Goal: Task Accomplishment & Management: Manage account settings

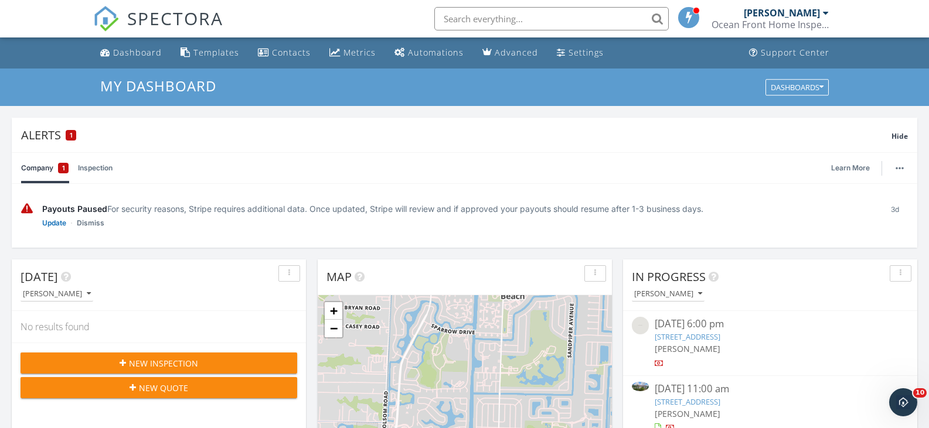
scroll to position [1085, 947]
click at [129, 51] on div "Dashboard" at bounding box center [137, 52] width 49 height 11
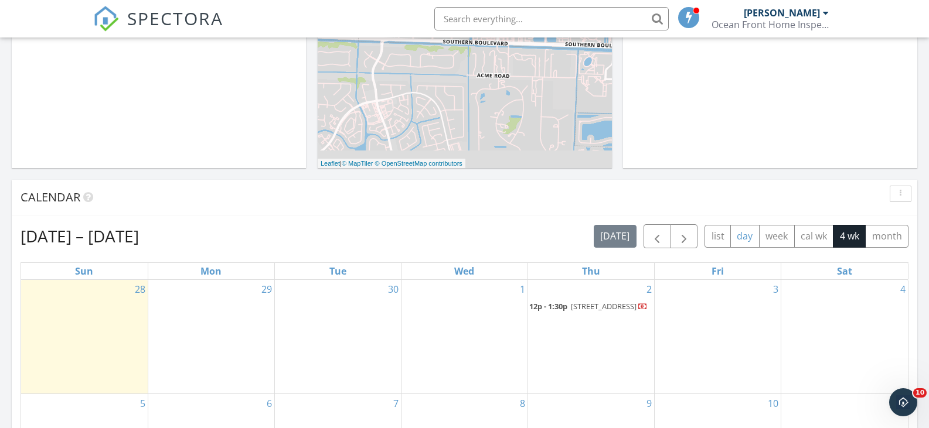
scroll to position [410, 0]
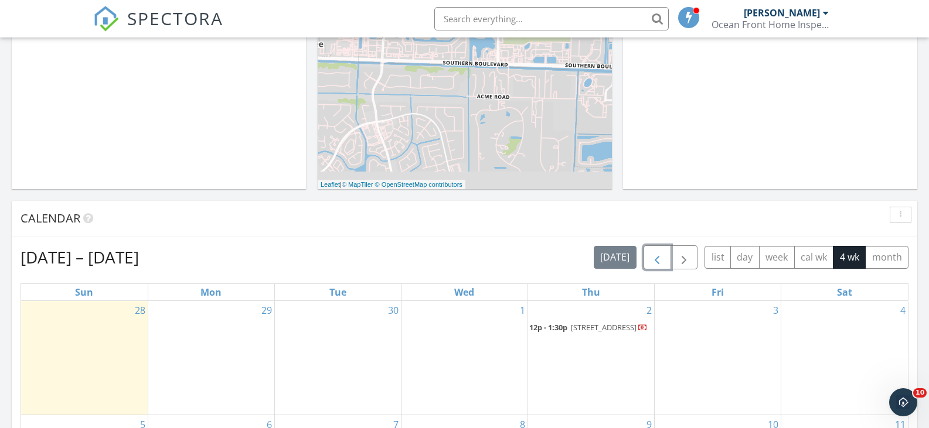
click at [658, 259] on span "button" at bounding box center [657, 258] width 14 height 14
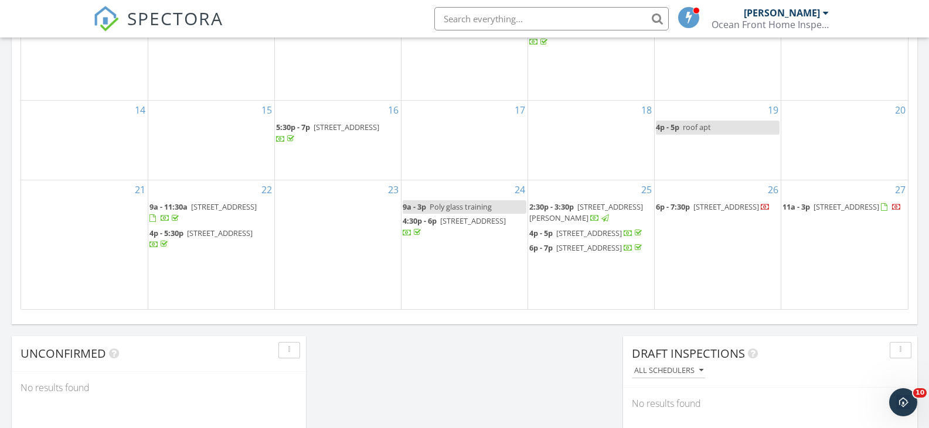
scroll to position [879, 0]
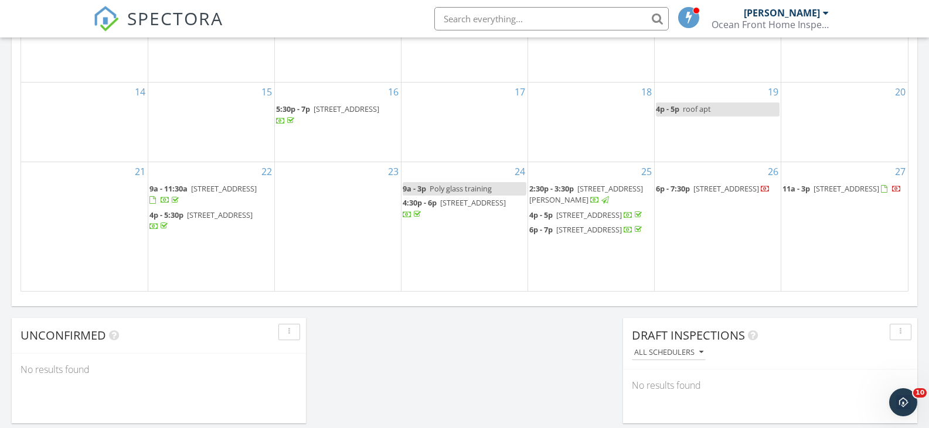
click at [837, 183] on span "10601 Piazza Fontana, West Palm Beach 33412" at bounding box center [846, 188] width 66 height 11
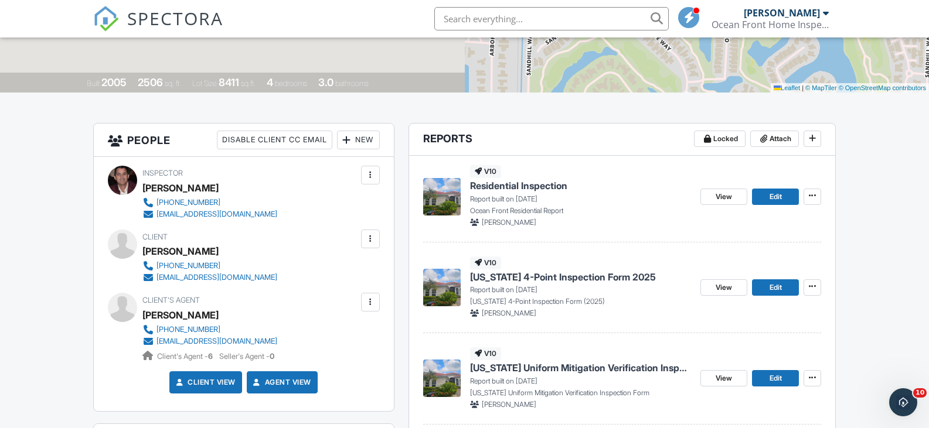
scroll to position [217, 0]
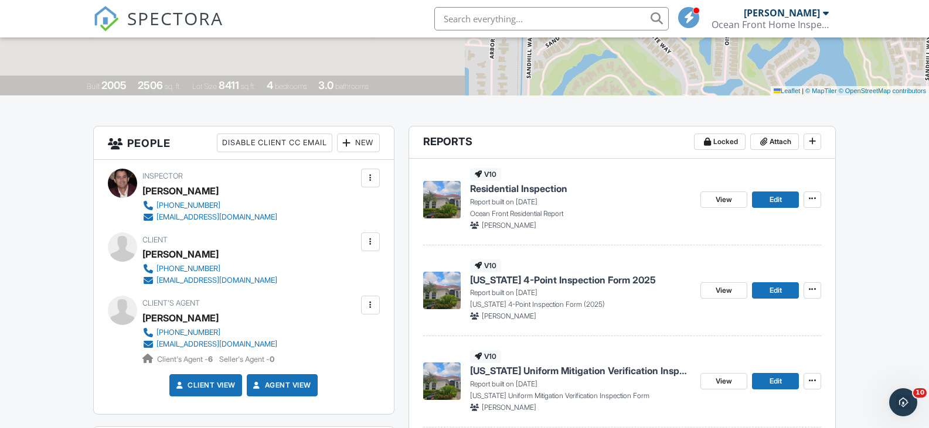
click at [812, 21] on div "Ocean Front Home Inspection LLC" at bounding box center [769, 25] width 117 height 12
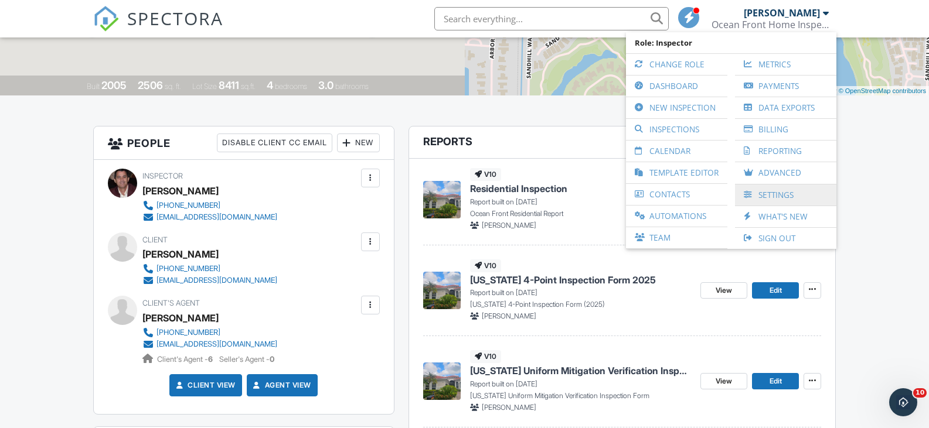
click at [778, 195] on link "Settings" at bounding box center [786, 195] width 90 height 21
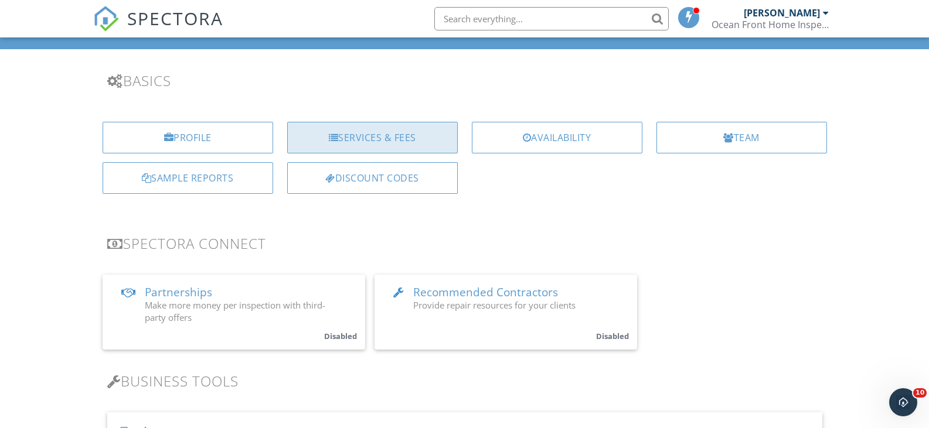
click at [384, 143] on div "Services & Fees" at bounding box center [372, 138] width 171 height 32
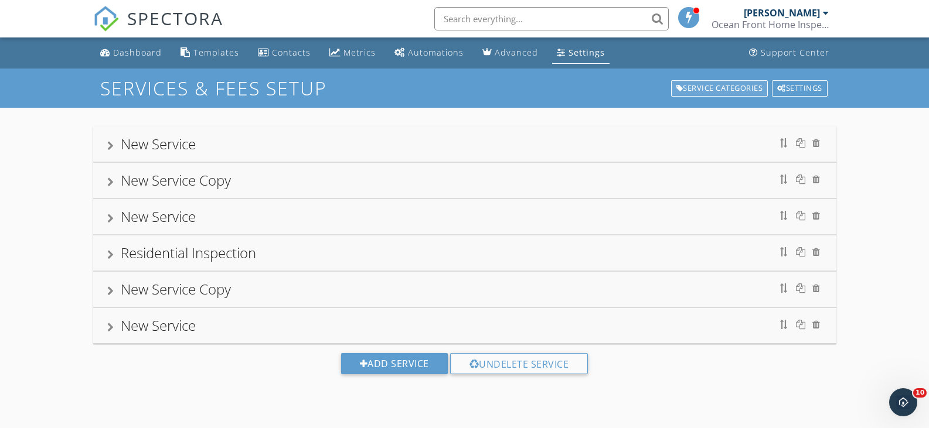
click at [721, 88] on div "Service Categories" at bounding box center [719, 88] width 97 height 16
click at [109, 258] on div at bounding box center [110, 254] width 6 height 9
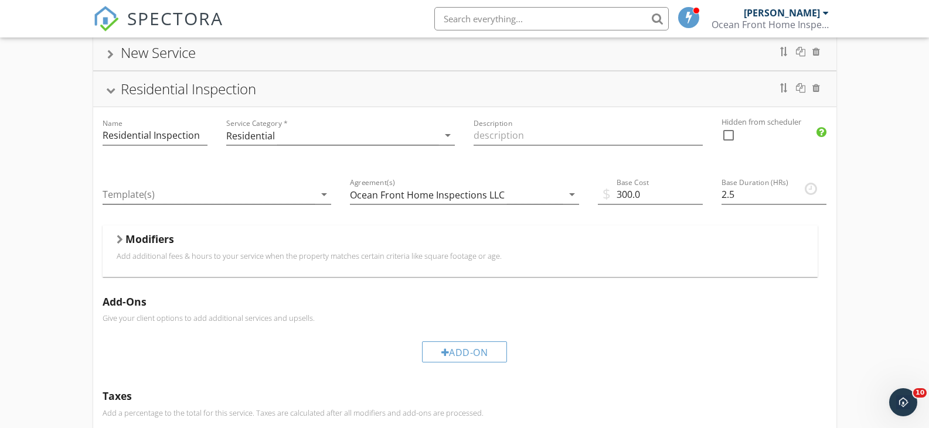
scroll to position [176, 0]
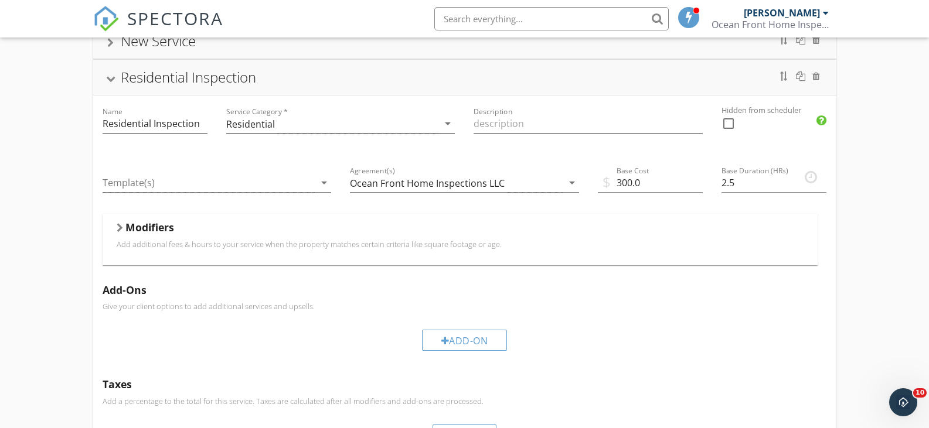
click at [888, 210] on div "New Service New Service Copy New Service Residential Inspection Name Residentia…" at bounding box center [464, 300] width 929 height 737
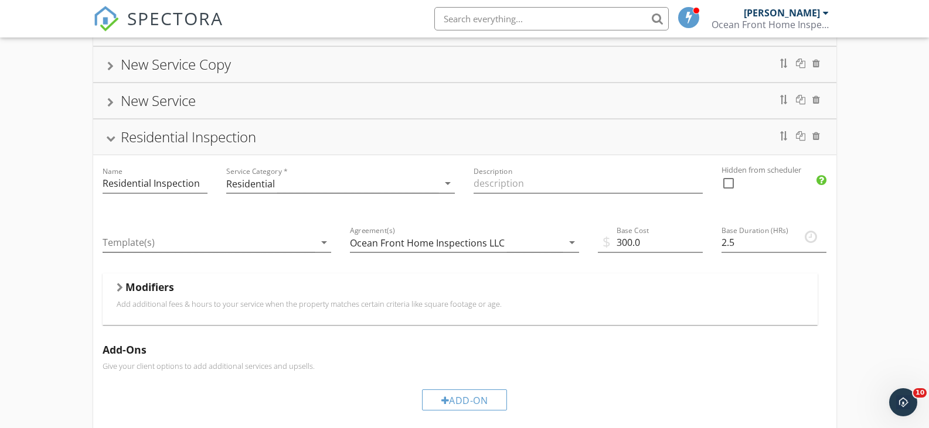
scroll to position [0, 0]
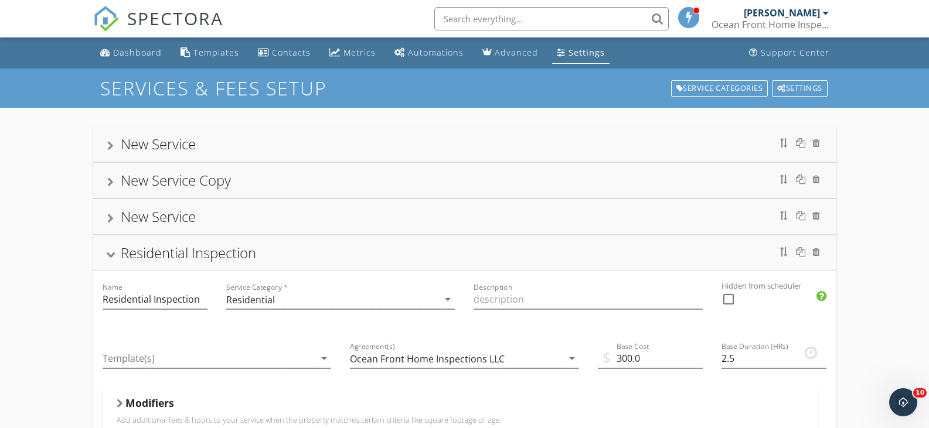
click at [113, 143] on div at bounding box center [110, 145] width 6 height 9
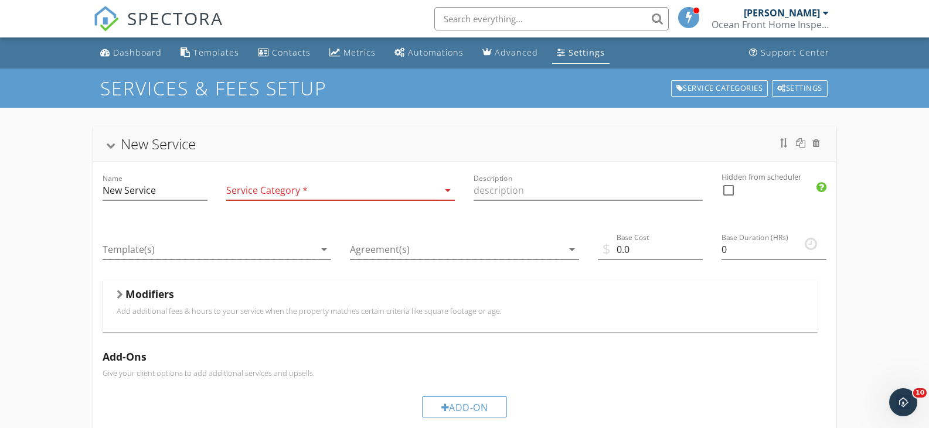
click at [109, 143] on div at bounding box center [109, 146] width 9 height 6
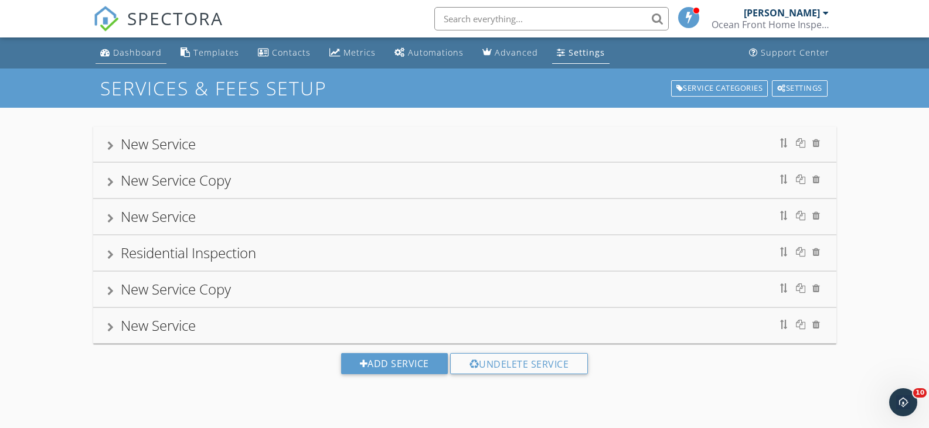
click at [127, 52] on div "Dashboard" at bounding box center [137, 52] width 49 height 11
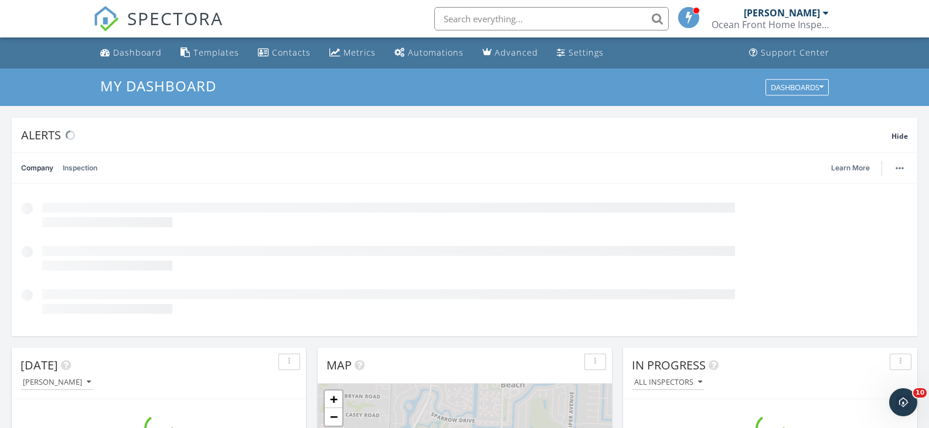
scroll to position [1085, 947]
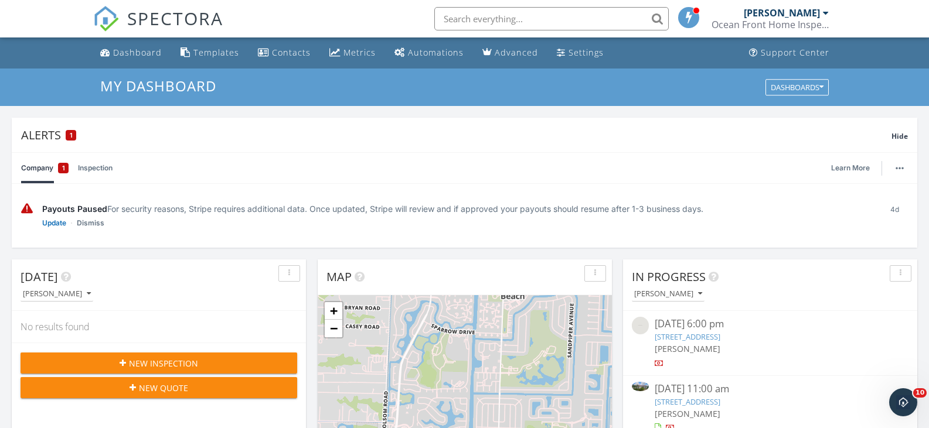
click at [813, 14] on div "[PERSON_NAME]" at bounding box center [782, 13] width 76 height 12
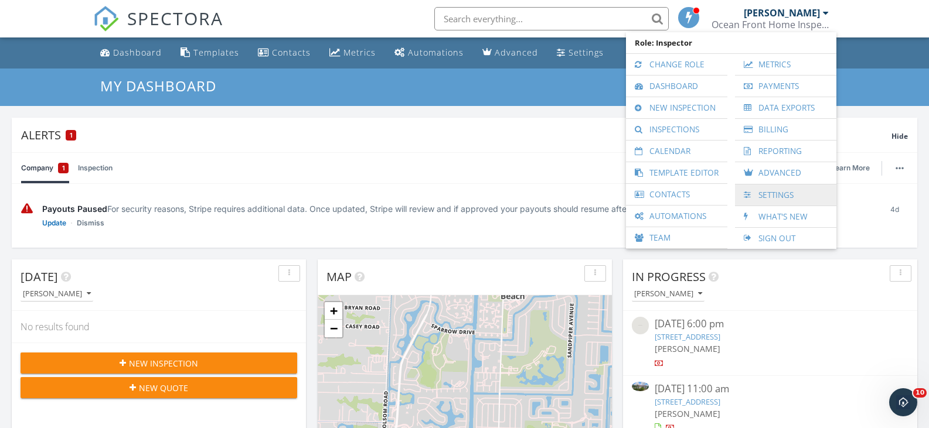
click at [772, 193] on link "Settings" at bounding box center [786, 195] width 90 height 21
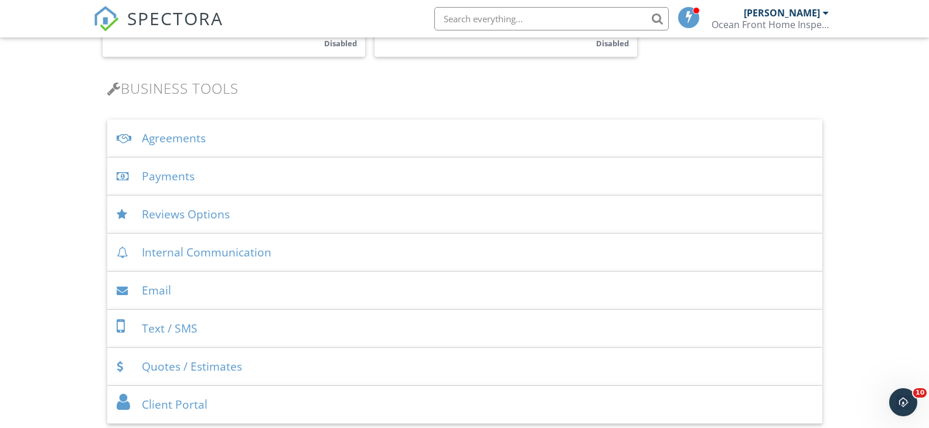
scroll to position [410, 0]
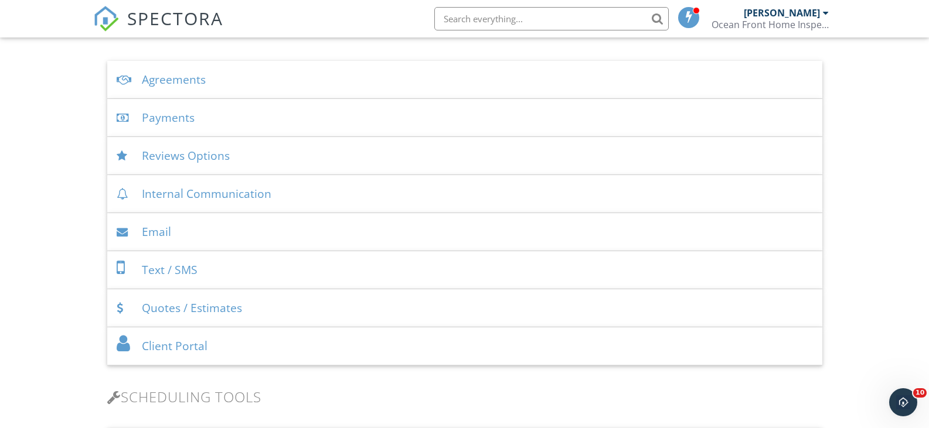
click at [180, 120] on div "Payments" at bounding box center [464, 118] width 715 height 38
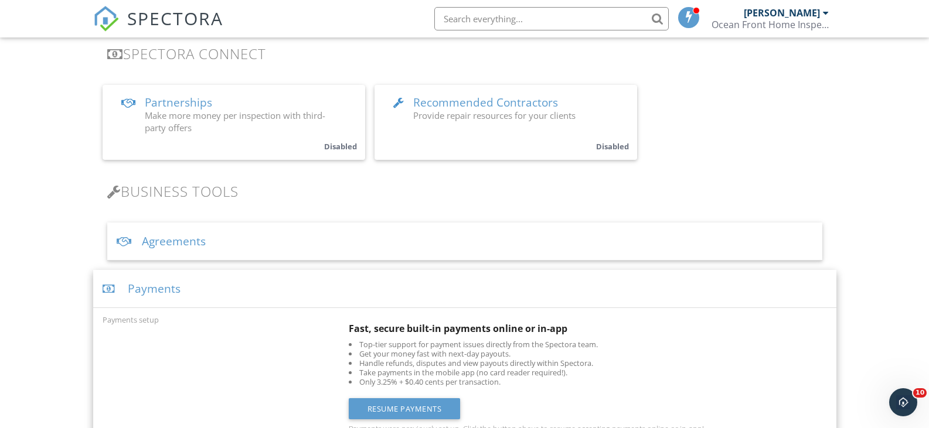
scroll to position [234, 0]
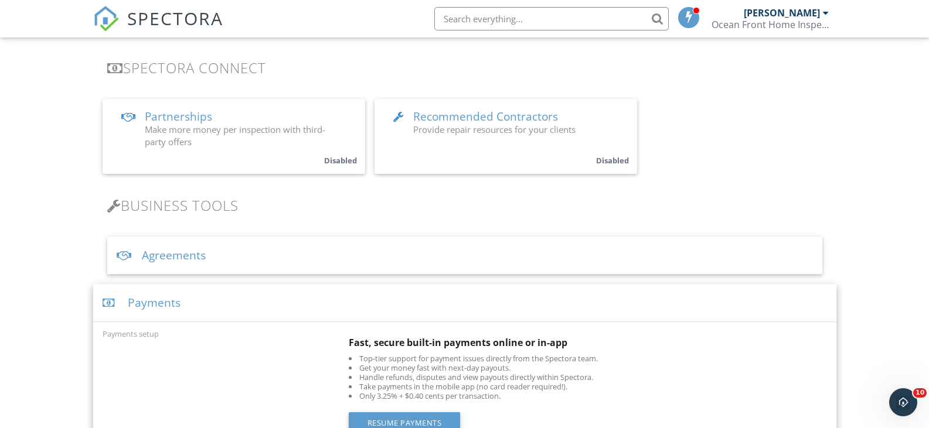
click at [108, 304] on div at bounding box center [111, 303] width 16 height 11
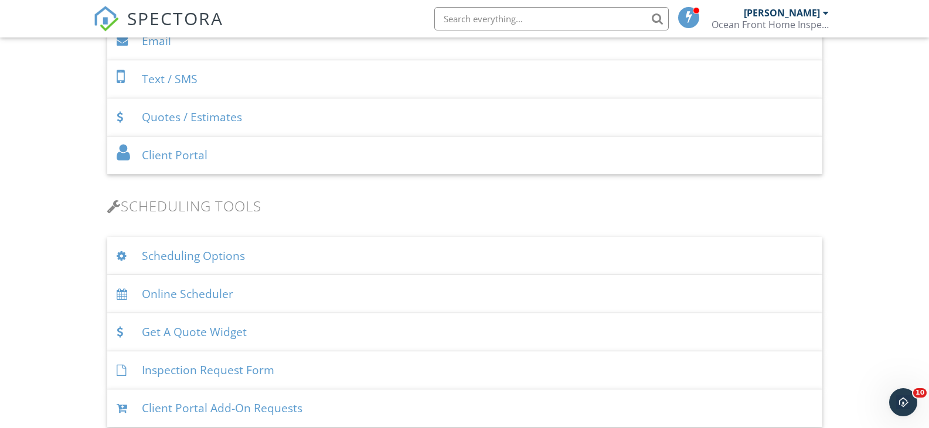
scroll to position [586, 0]
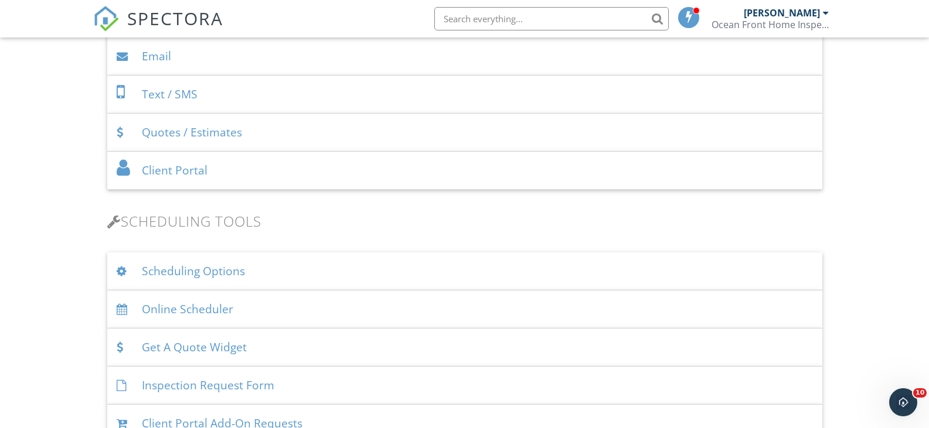
click at [138, 173] on div "Client Portal" at bounding box center [464, 171] width 715 height 38
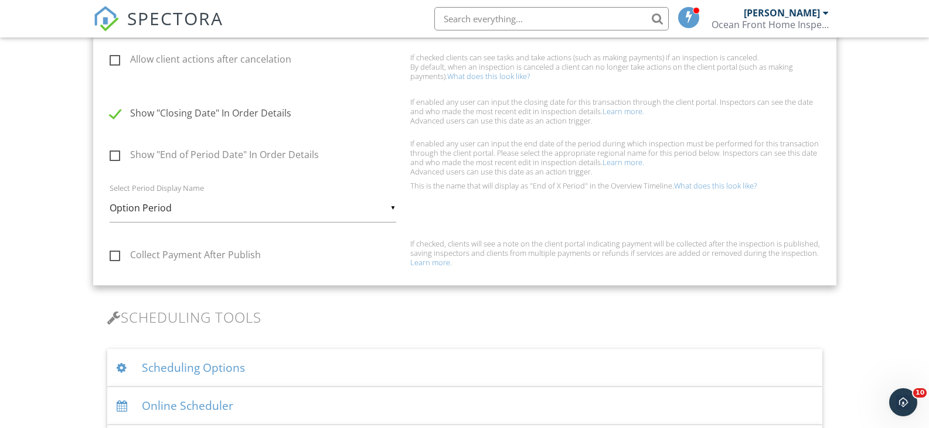
scroll to position [762, 0]
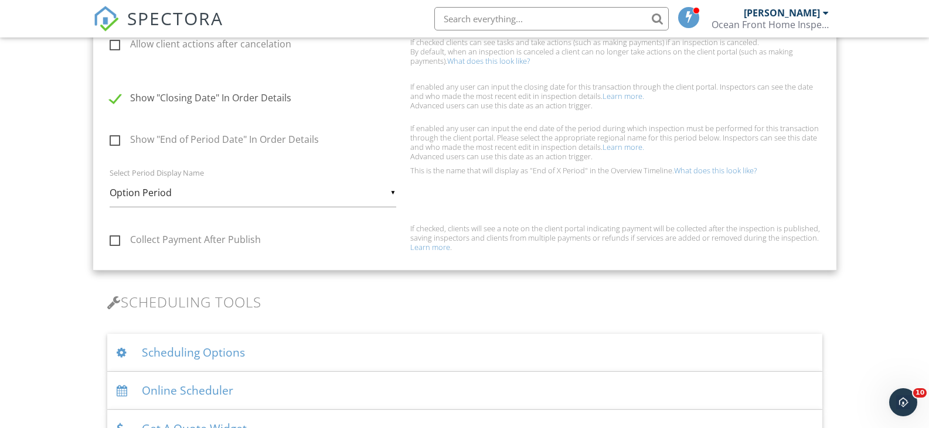
click at [441, 248] on link "Learn more" at bounding box center [430, 247] width 40 height 11
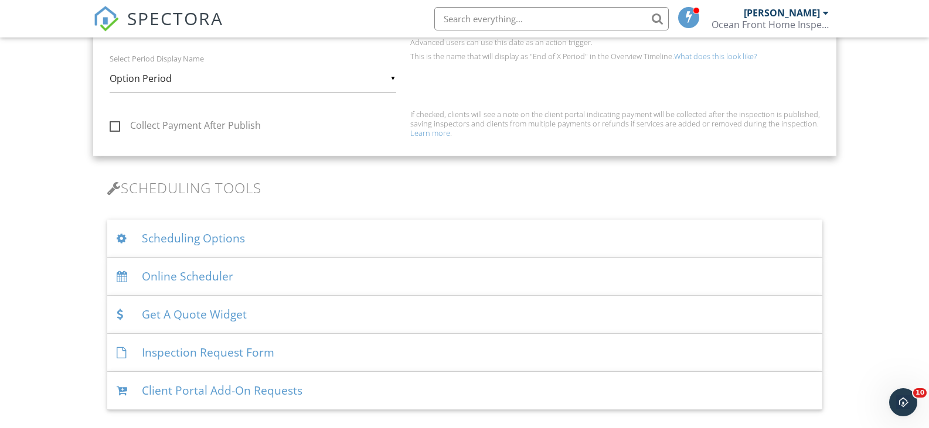
scroll to position [879, 0]
click at [393, 74] on div "▼ Option Period Option Period Inspection Period Due Diligence Period Contingenc…" at bounding box center [253, 76] width 287 height 29
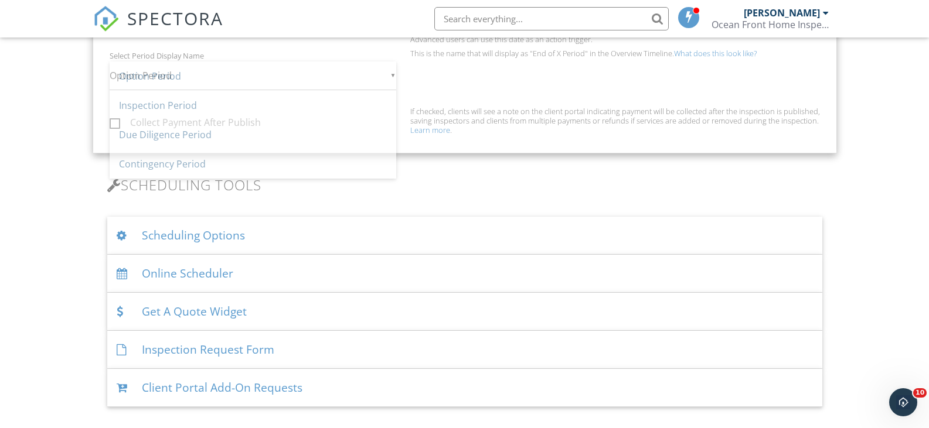
click at [393, 74] on span "Option Period" at bounding box center [253, 76] width 287 height 29
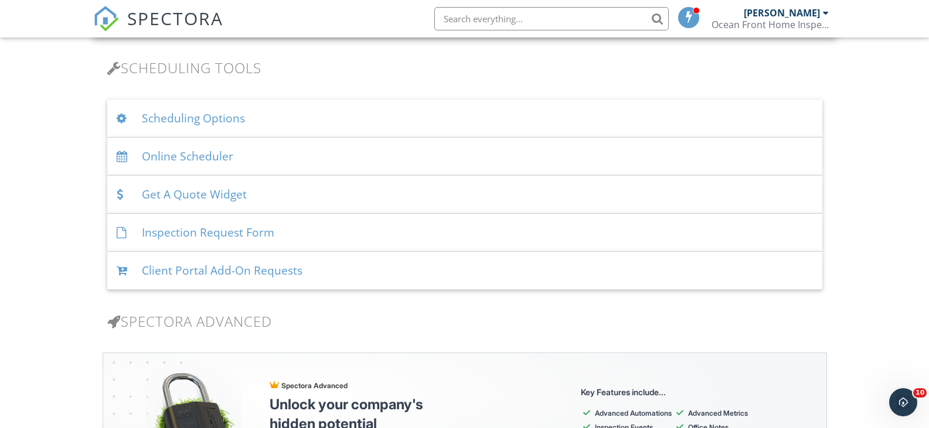
scroll to position [1055, 0]
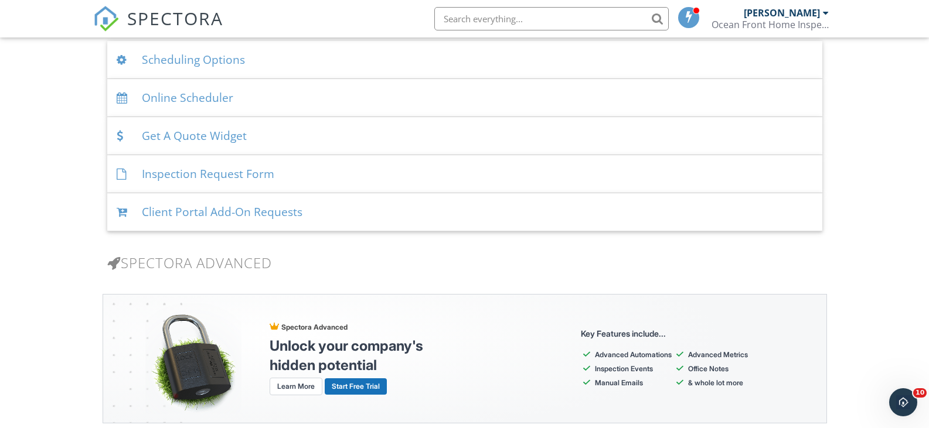
click at [155, 210] on div "Client Portal Add-On Requests" at bounding box center [464, 212] width 715 height 38
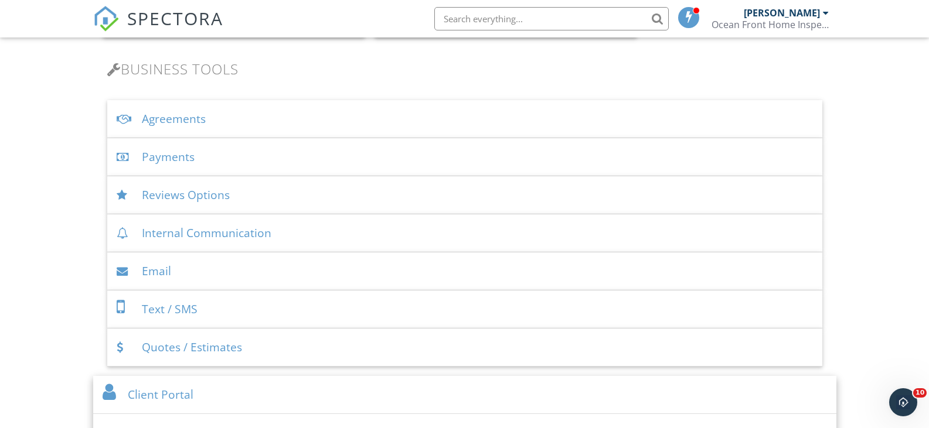
scroll to position [352, 0]
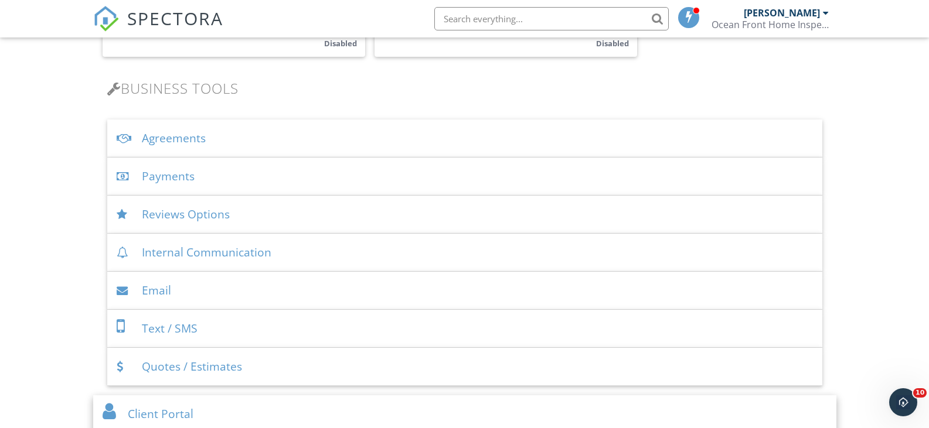
click at [159, 185] on div "Payments" at bounding box center [464, 177] width 715 height 38
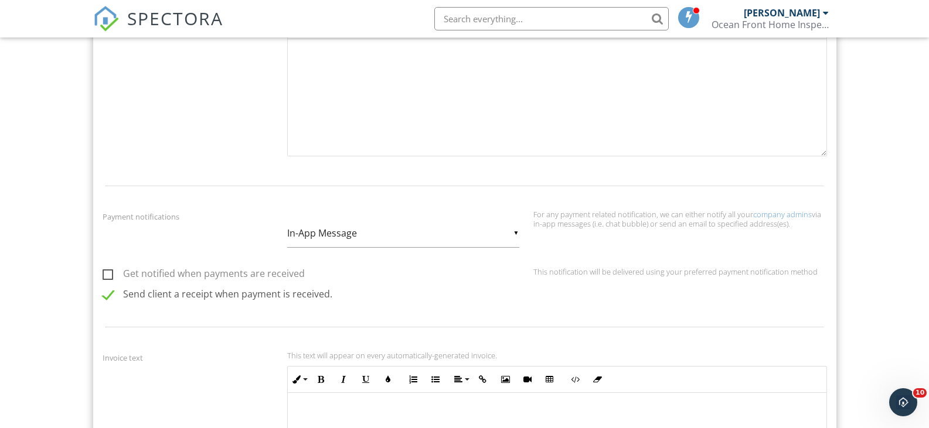
scroll to position [762, 0]
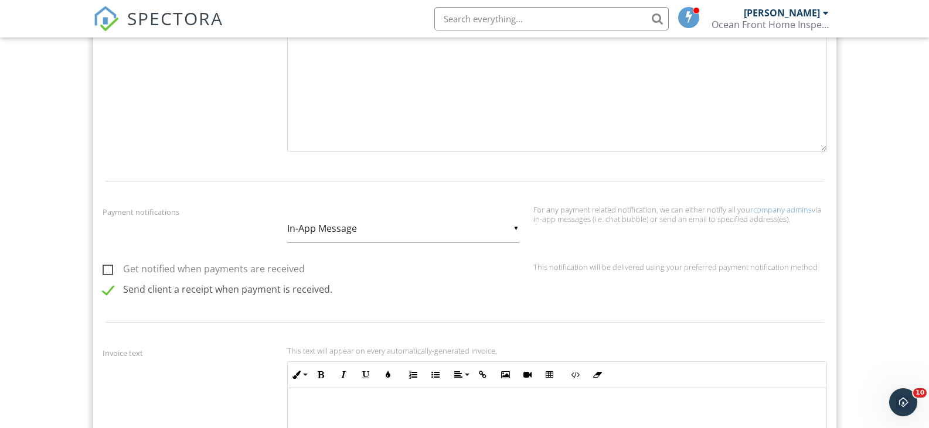
click at [506, 230] on div "▼ In-App Message In-App Message Email In-App Message Email" at bounding box center [403, 228] width 232 height 29
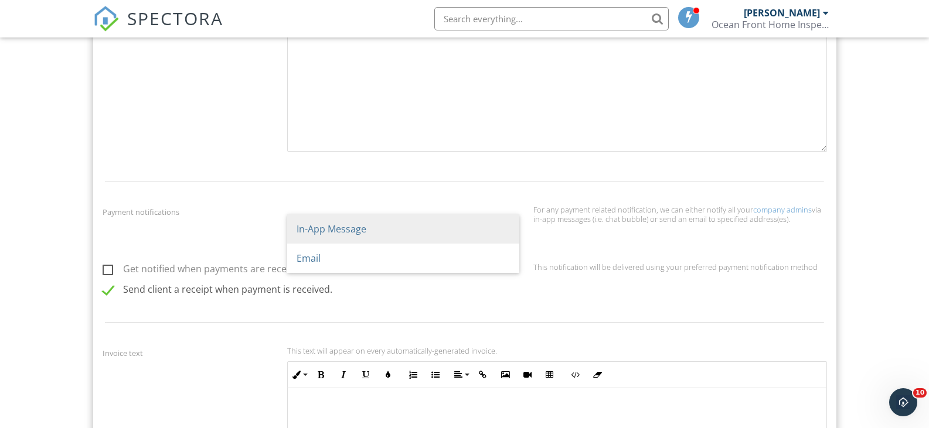
click at [506, 230] on span "In-App Message" at bounding box center [403, 228] width 232 height 29
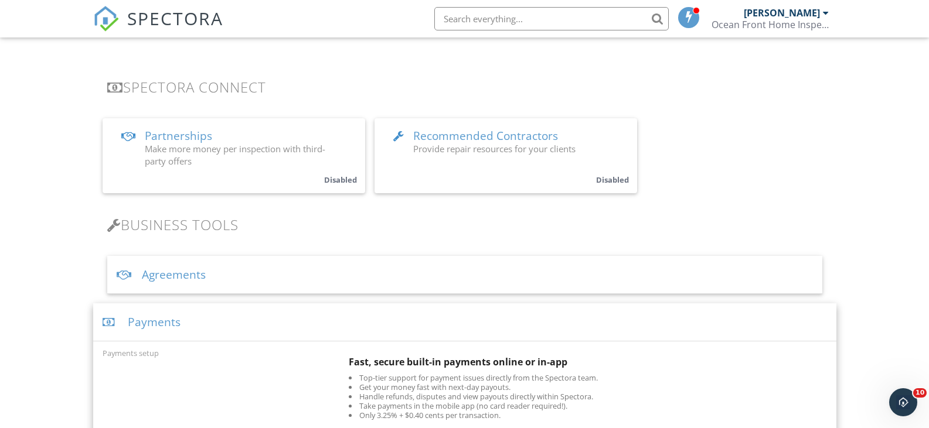
scroll to position [176, 0]
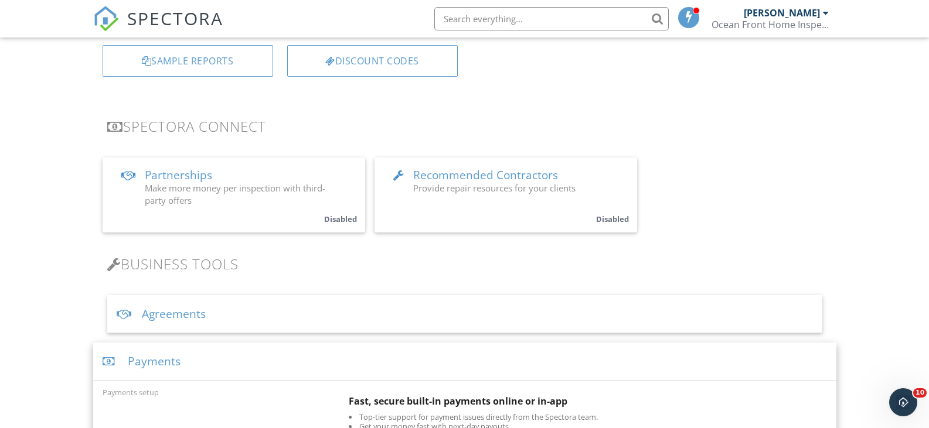
click at [126, 313] on div at bounding box center [125, 314] width 16 height 11
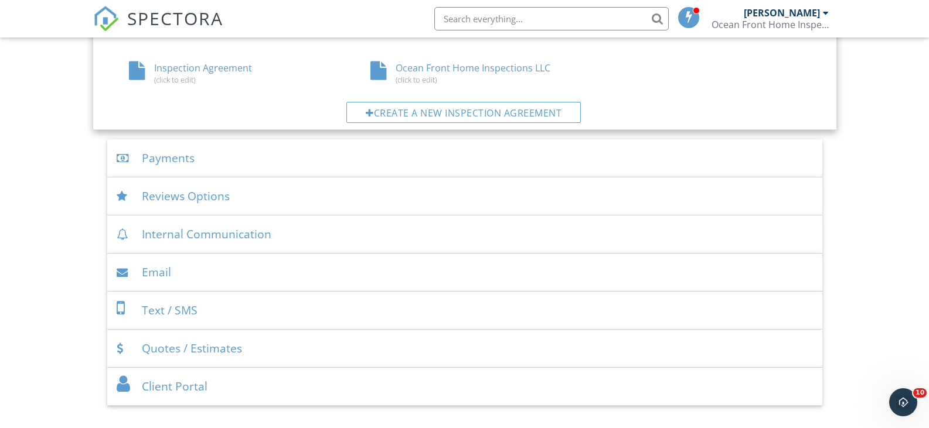
scroll to position [703, 0]
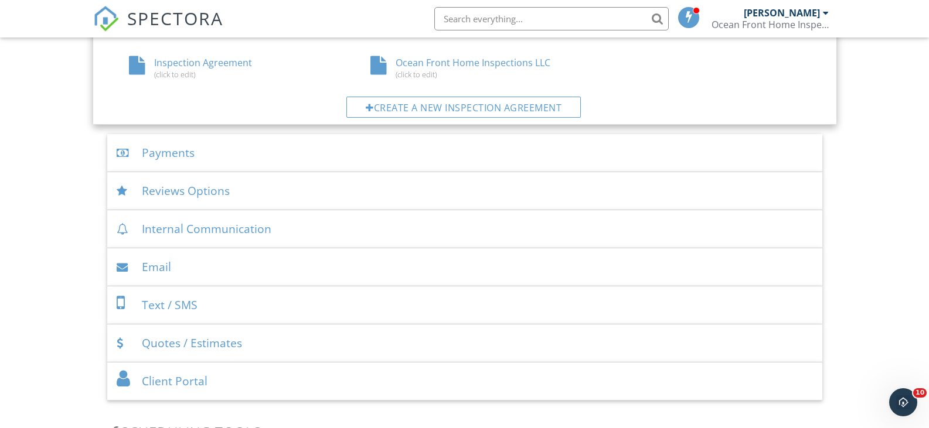
drag, startPoint x: 881, startPoint y: 194, endPoint x: 873, endPoint y: 193, distance: 7.7
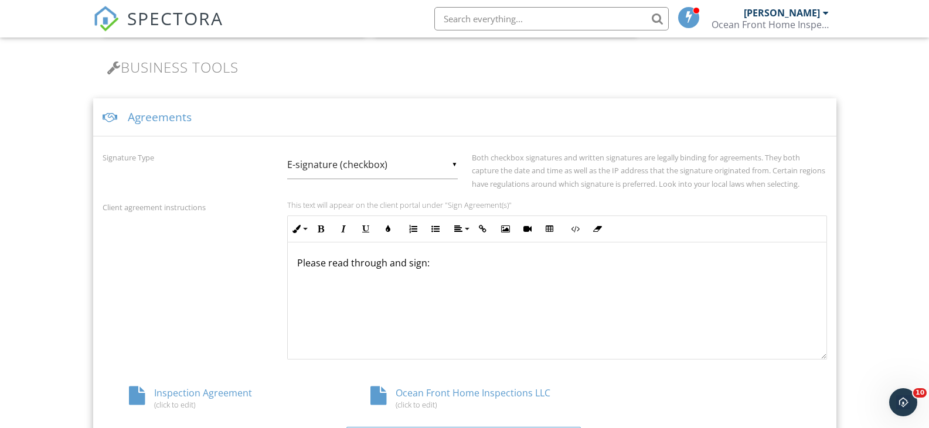
scroll to position [293, 0]
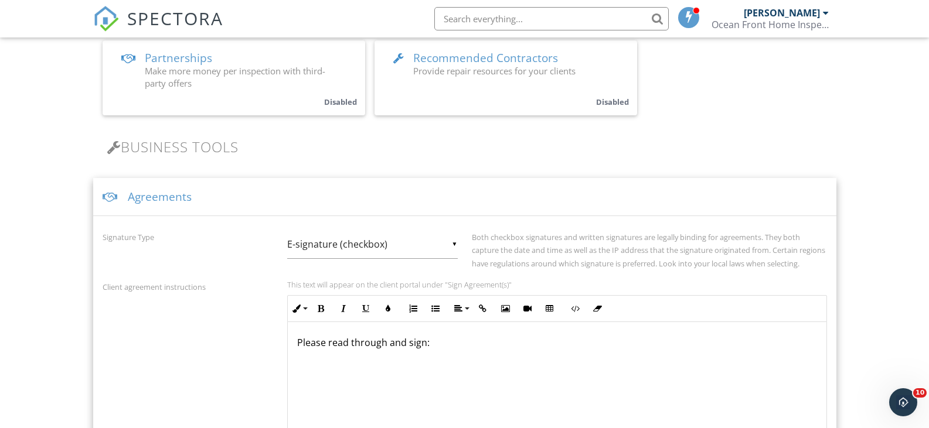
click at [113, 195] on div at bounding box center [111, 197] width 16 height 11
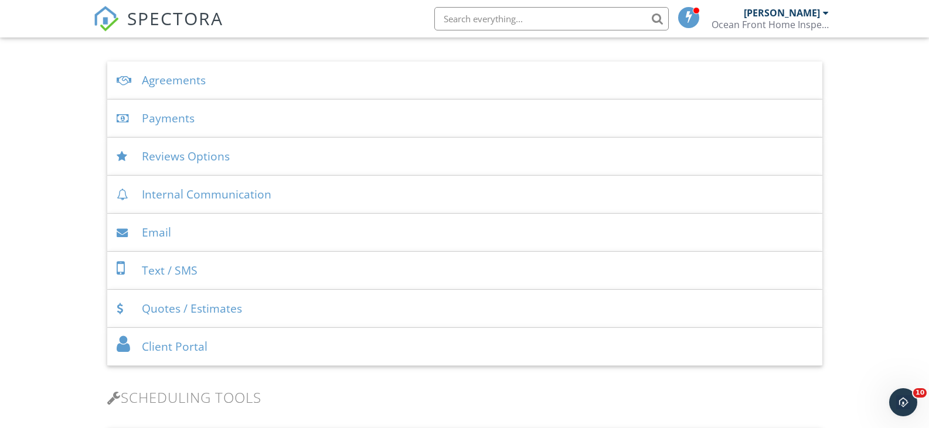
scroll to position [410, 0]
click at [158, 158] on div "Reviews Options" at bounding box center [464, 156] width 715 height 38
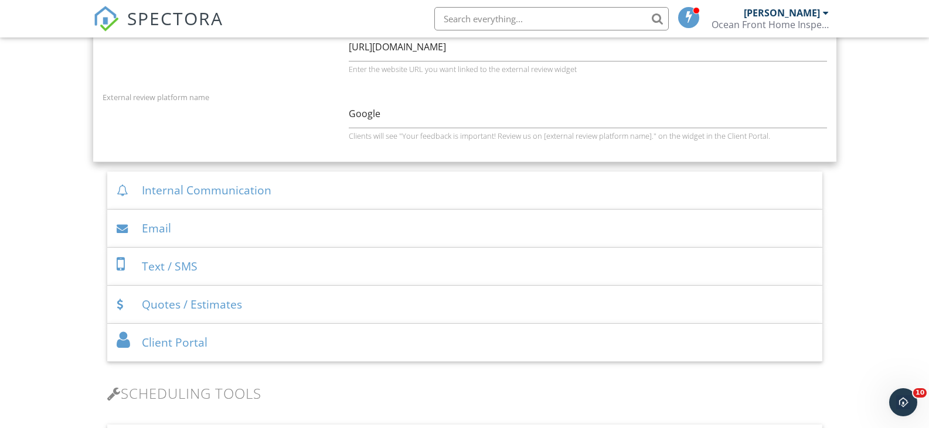
scroll to position [703, 0]
click at [129, 193] on div at bounding box center [125, 190] width 16 height 11
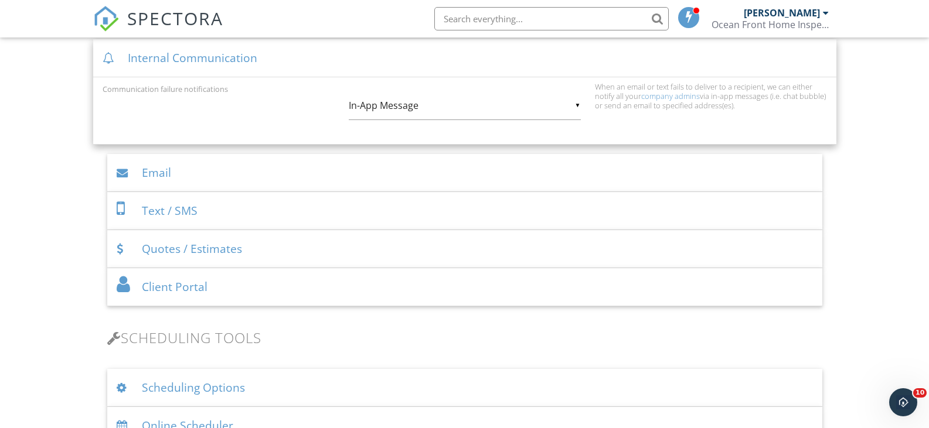
scroll to position [526, 0]
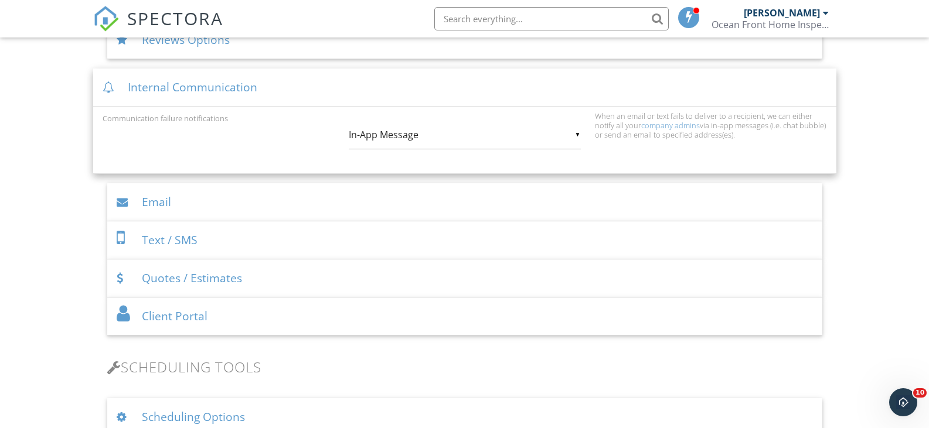
click at [126, 207] on div at bounding box center [125, 202] width 16 height 11
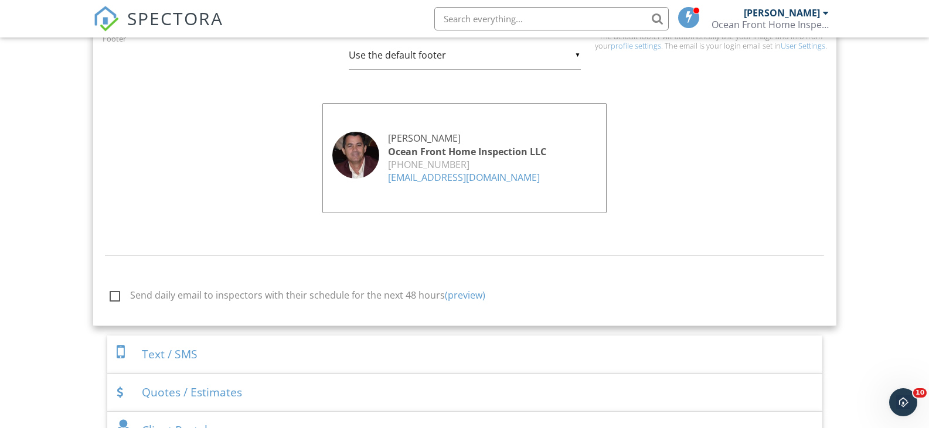
scroll to position [1229, 0]
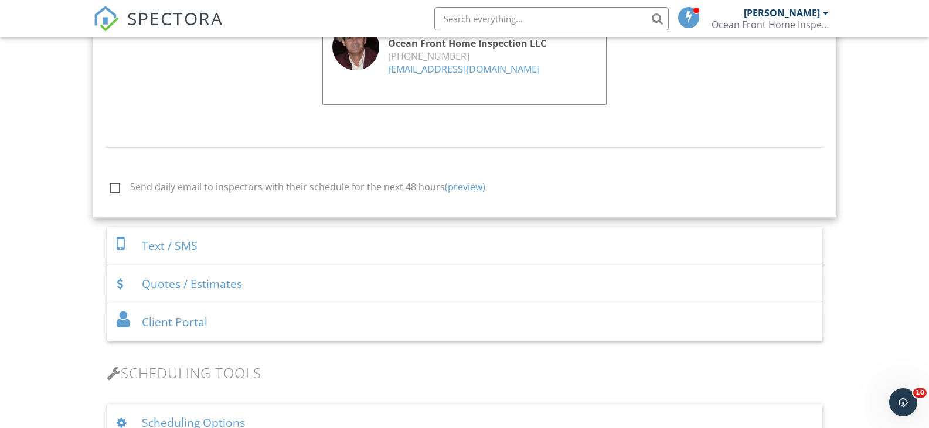
scroll to position [1346, 0]
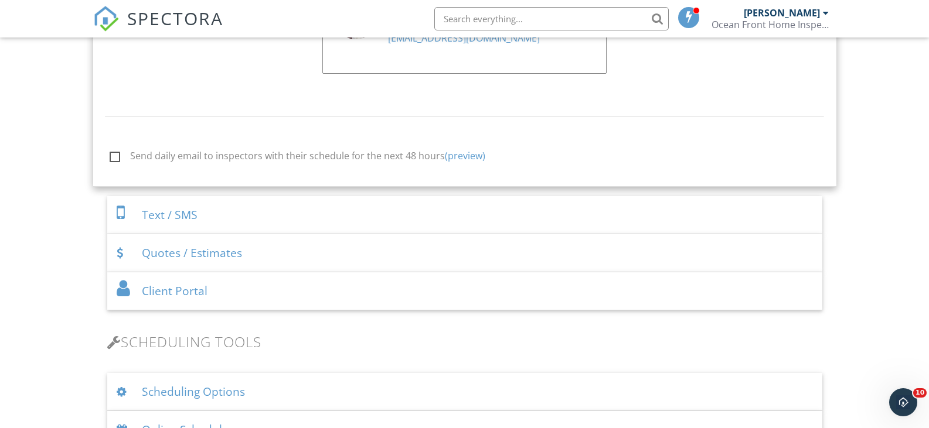
click at [159, 258] on div "Quotes / Estimates" at bounding box center [464, 253] width 715 height 38
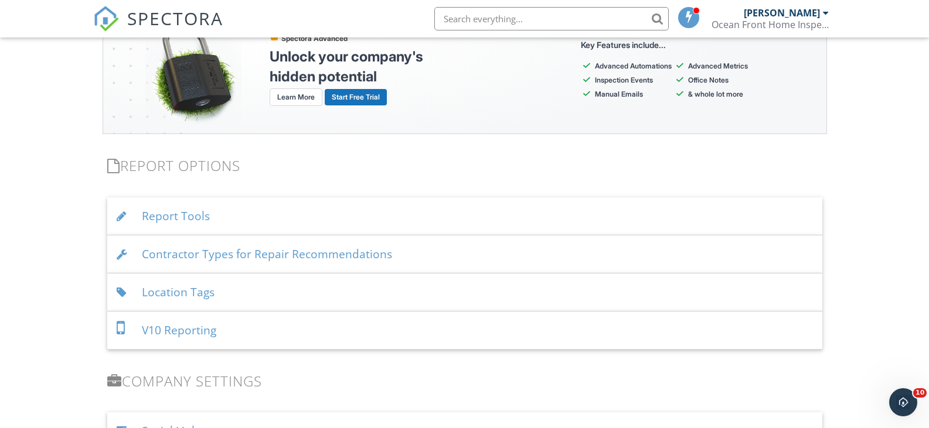
scroll to position [1717, 0]
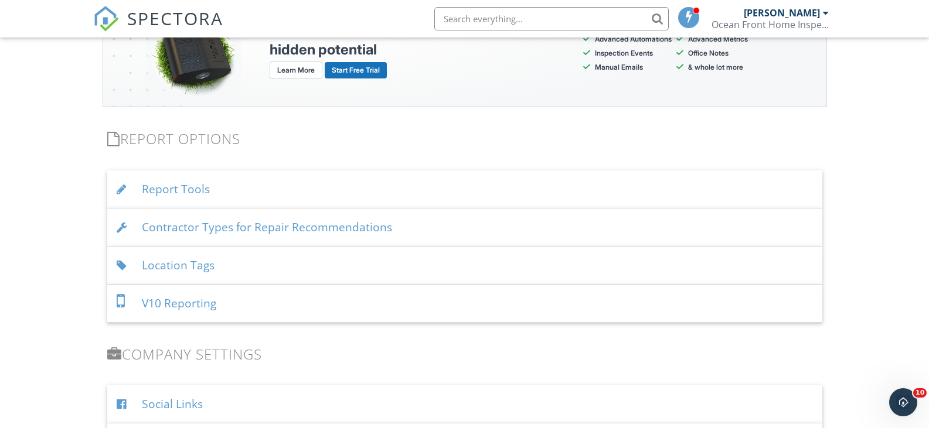
click at [156, 193] on div "Report Tools" at bounding box center [464, 190] width 715 height 38
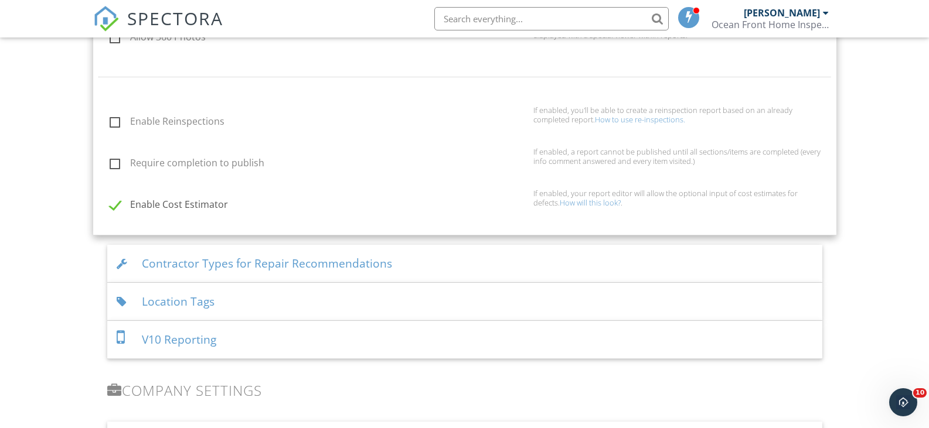
scroll to position [2010, 0]
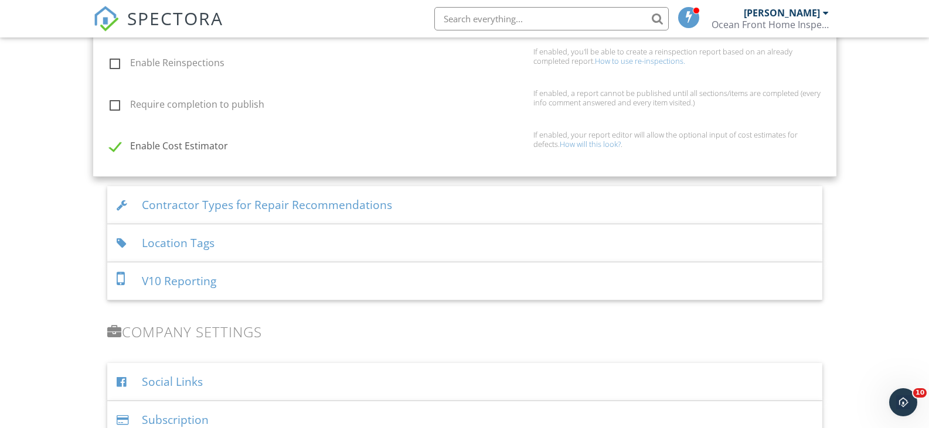
click at [135, 203] on div "Contractor Types for Repair Recommendations" at bounding box center [464, 205] width 715 height 38
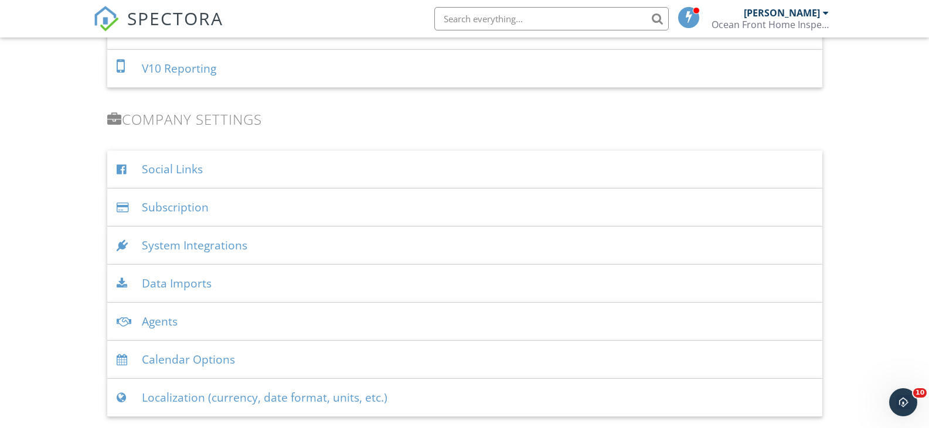
scroll to position [2048, 0]
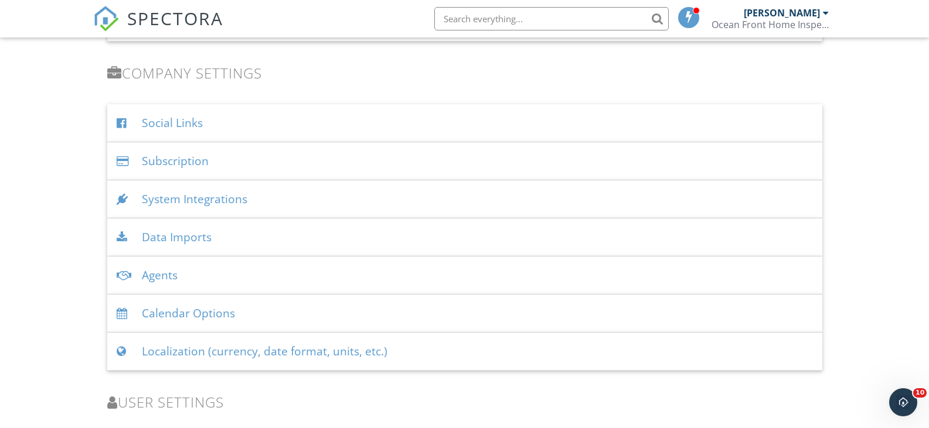
click at [139, 161] on div "Subscription" at bounding box center [464, 161] width 715 height 38
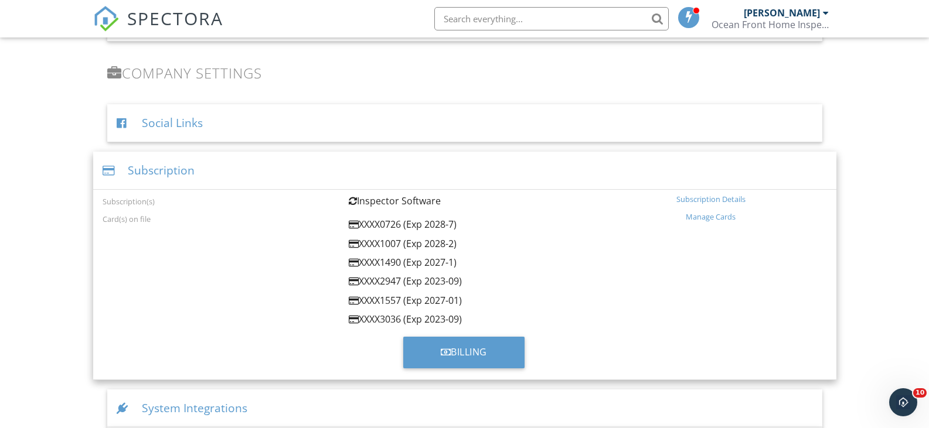
click at [103, 173] on div at bounding box center [111, 170] width 16 height 11
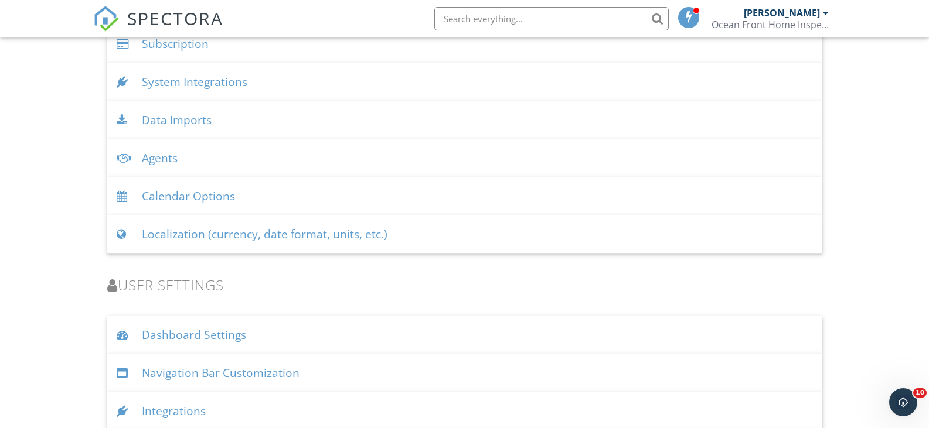
scroll to position [2215, 0]
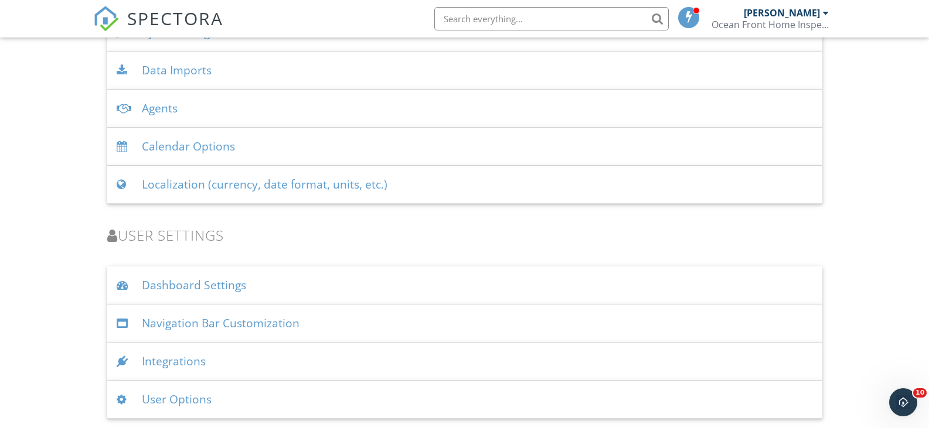
click at [138, 289] on div "Dashboard Settings" at bounding box center [464, 286] width 715 height 38
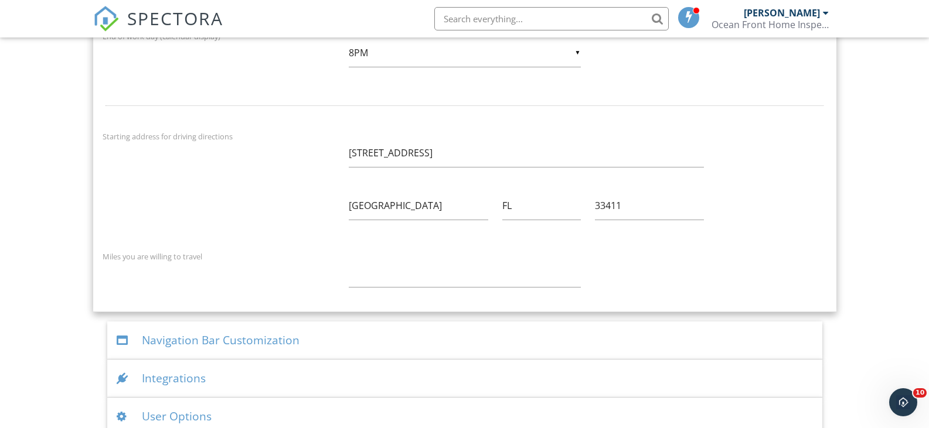
scroll to position [2856, 0]
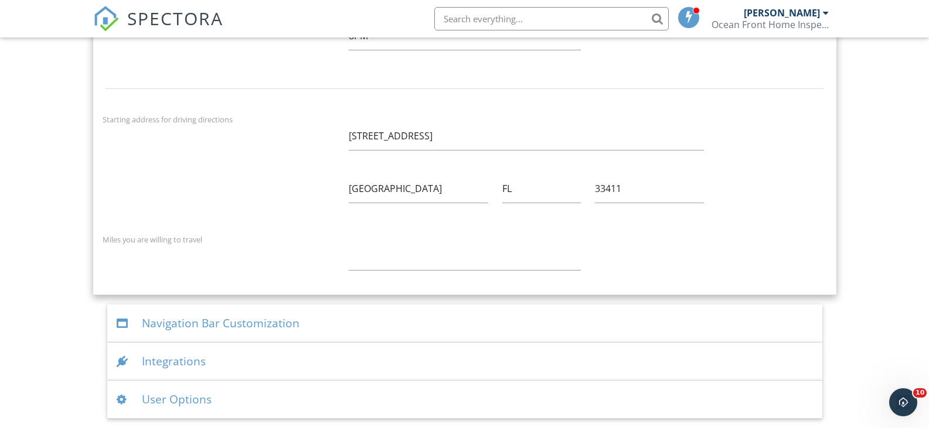
click at [143, 321] on div "Navigation Bar Customization" at bounding box center [464, 324] width 715 height 38
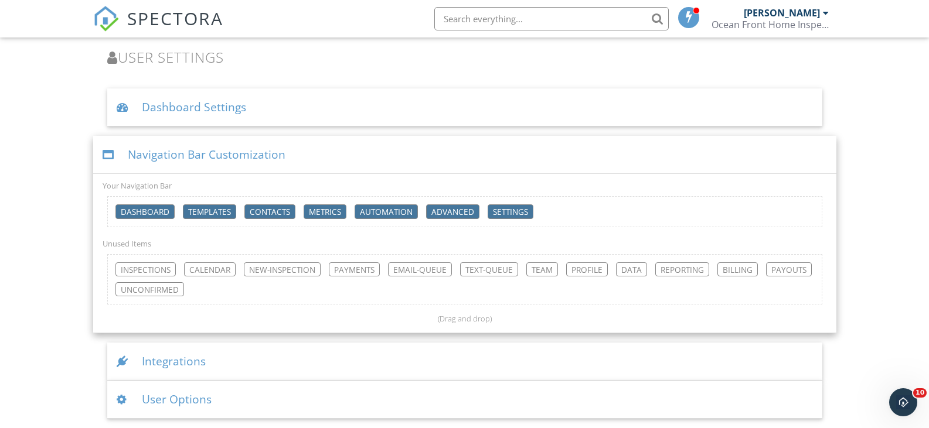
scroll to position [2393, 0]
click at [141, 355] on div "Integrations" at bounding box center [464, 362] width 715 height 38
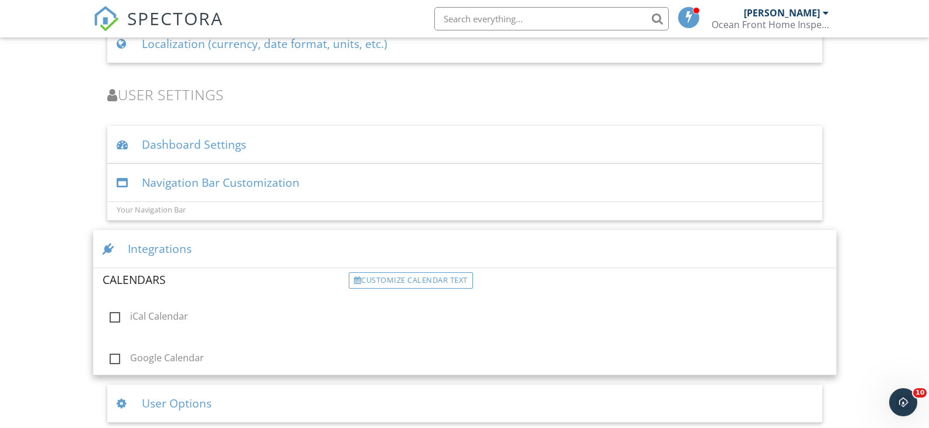
scroll to position [2355, 0]
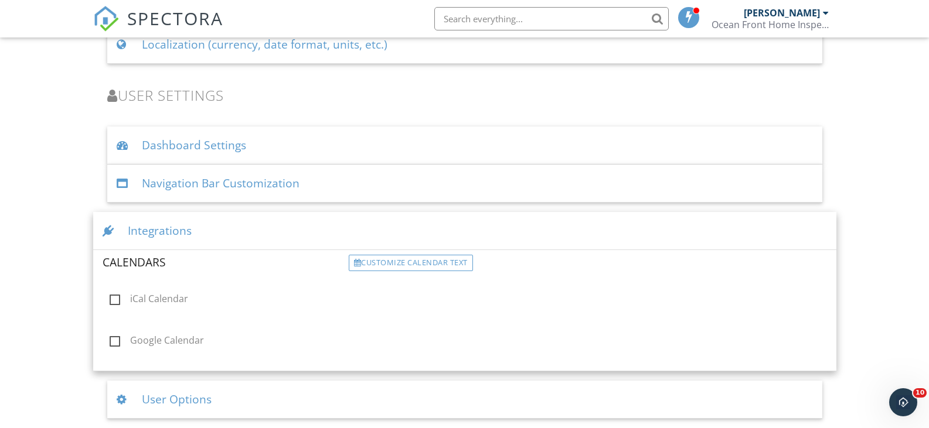
click at [132, 399] on div at bounding box center [125, 399] width 16 height 11
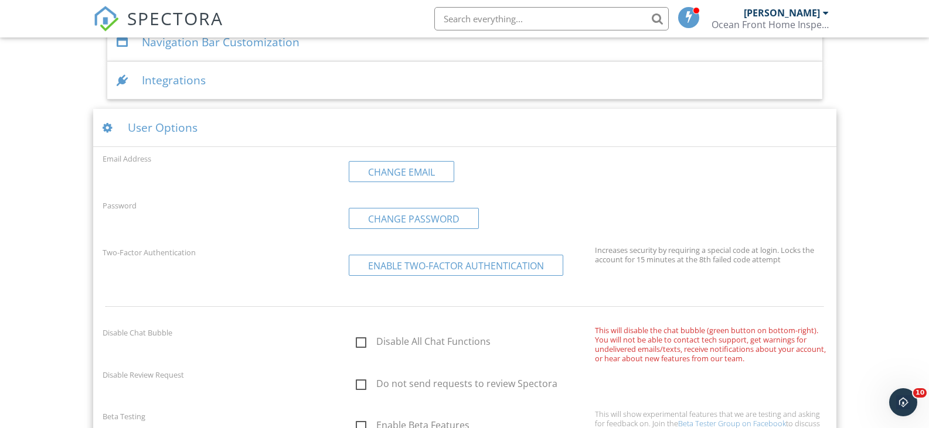
scroll to position [2475, 0]
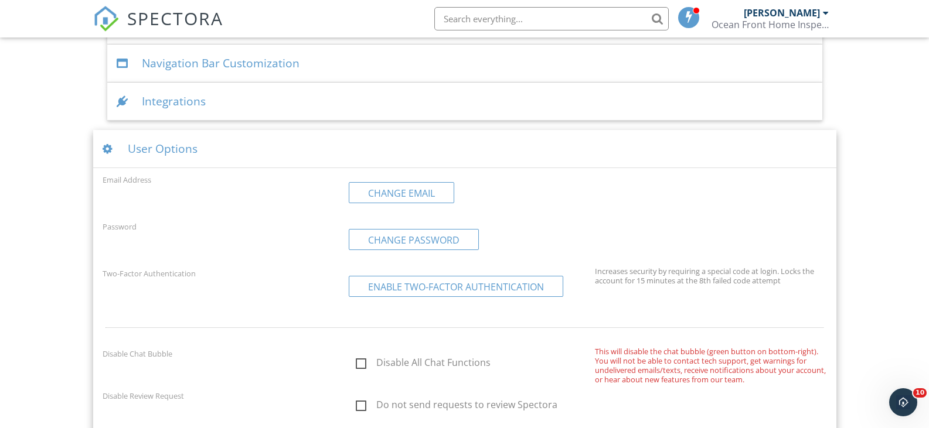
click at [111, 154] on div at bounding box center [111, 149] width 16 height 11
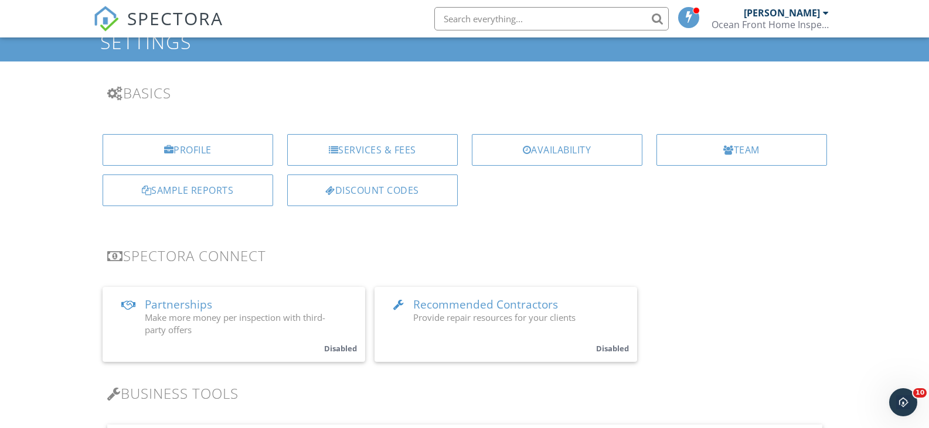
scroll to position [0, 0]
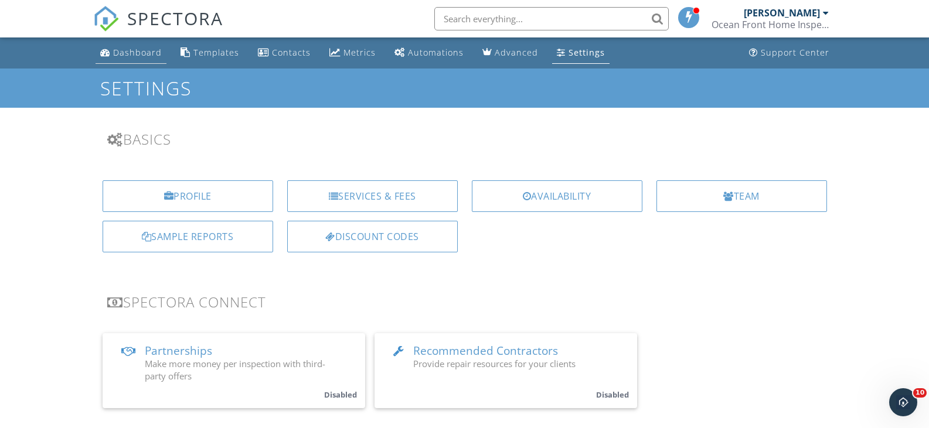
click at [142, 54] on div "Dashboard" at bounding box center [137, 52] width 49 height 11
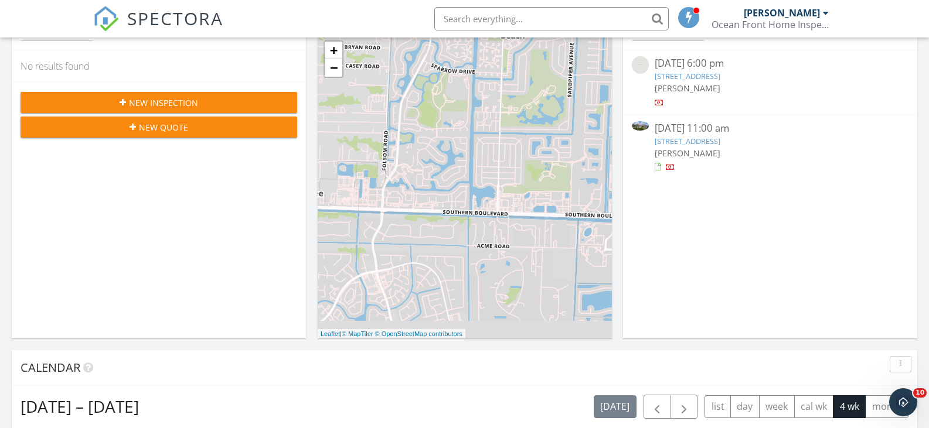
scroll to position [234, 0]
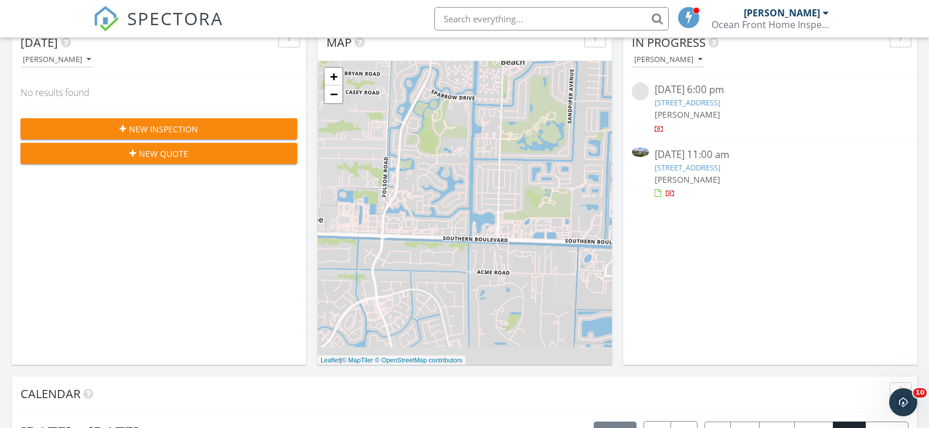
click at [696, 161] on div "[DATE] 11:00 am" at bounding box center [769, 155] width 230 height 15
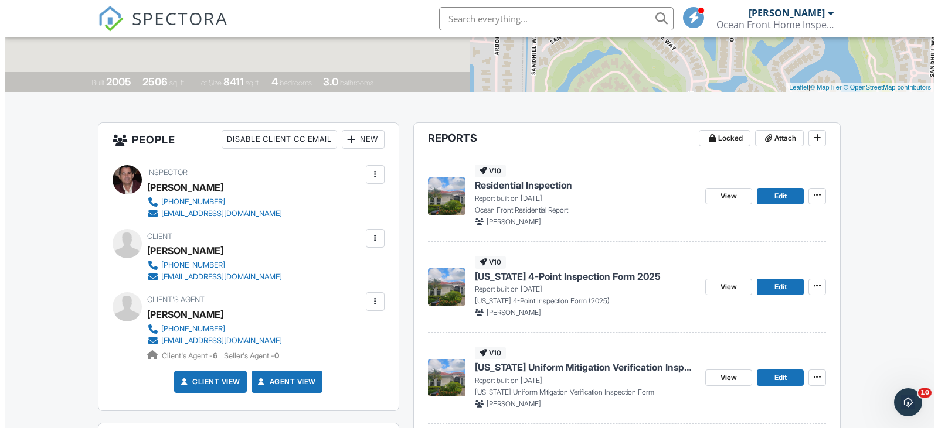
scroll to position [234, 0]
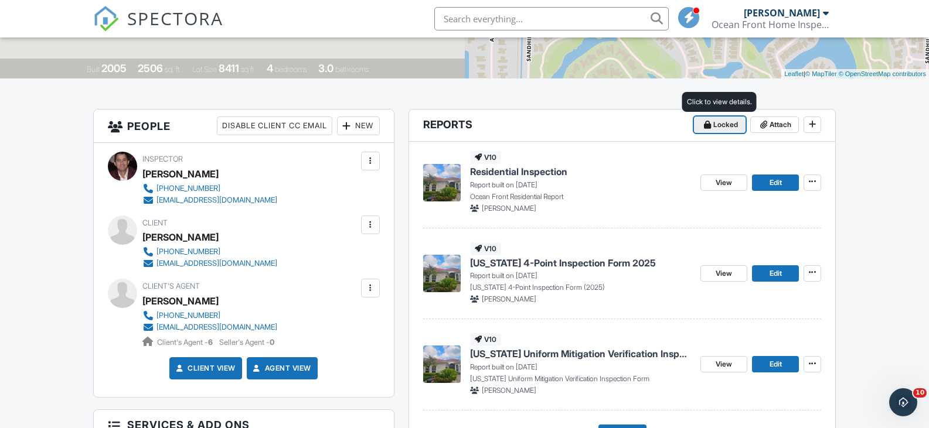
click at [728, 123] on span "Locked" at bounding box center [725, 125] width 25 height 12
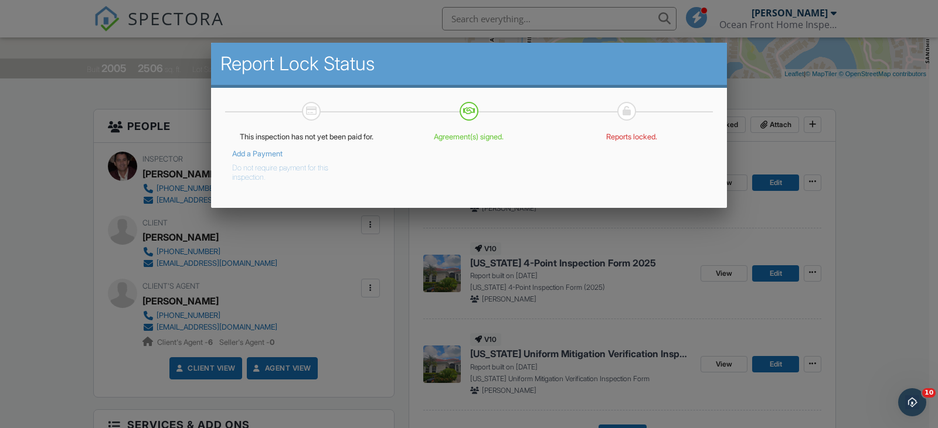
click at [258, 168] on button "Do not require payment for this inspection." at bounding box center [297, 170] width 131 height 23
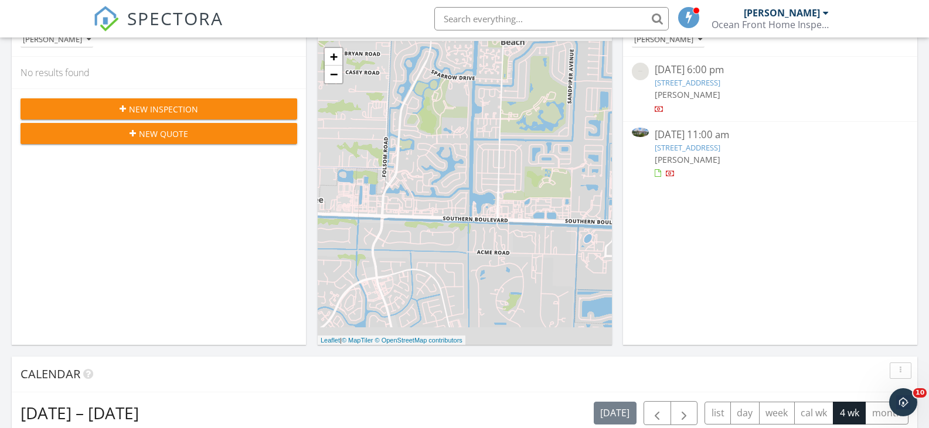
scroll to position [234, 0]
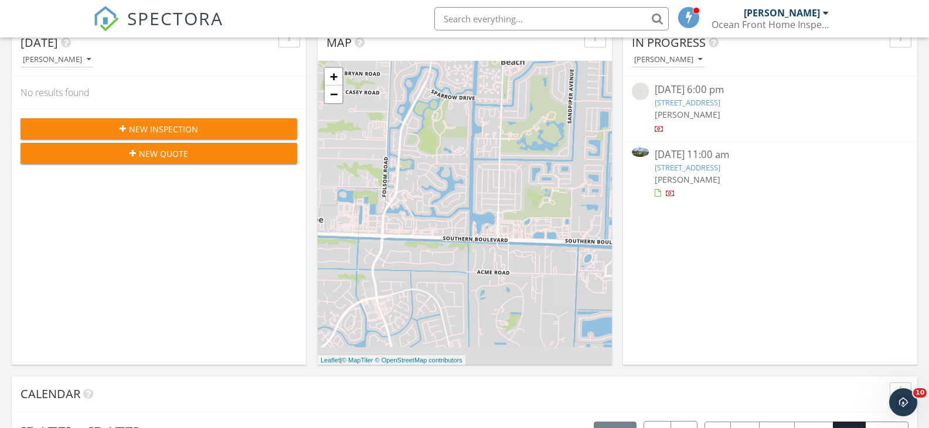
click at [698, 168] on link "10601 Piazza Fontana, West Palm Beach, FL 33412" at bounding box center [687, 167] width 66 height 11
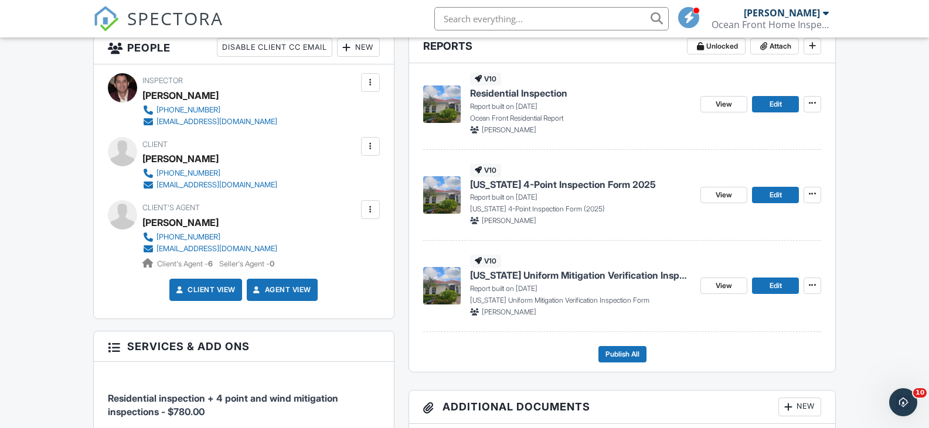
scroll to position [234, 0]
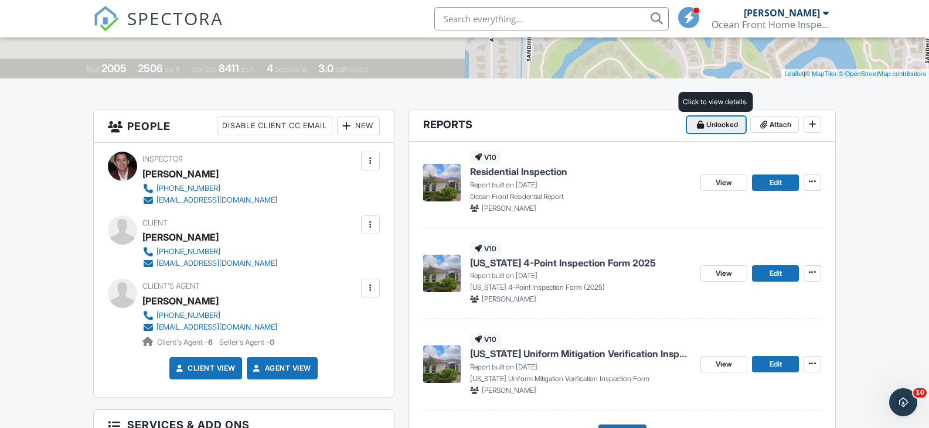
click at [702, 124] on icon at bounding box center [700, 125] width 7 height 8
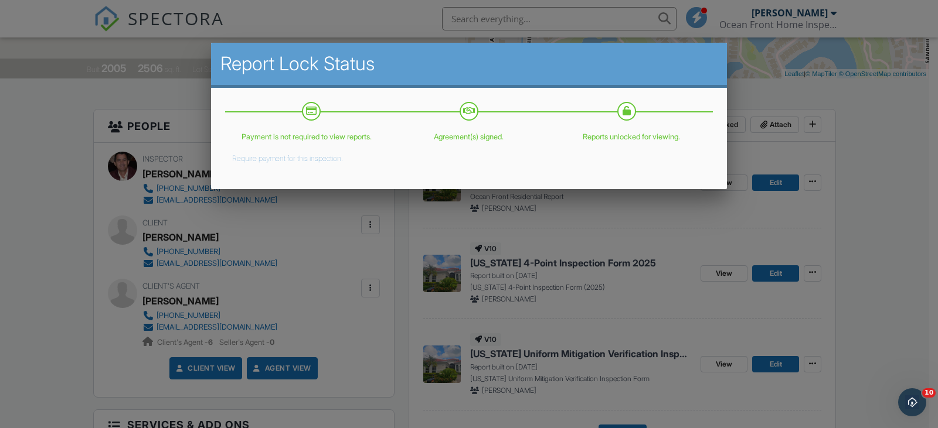
click at [873, 141] on div at bounding box center [469, 209] width 938 height 536
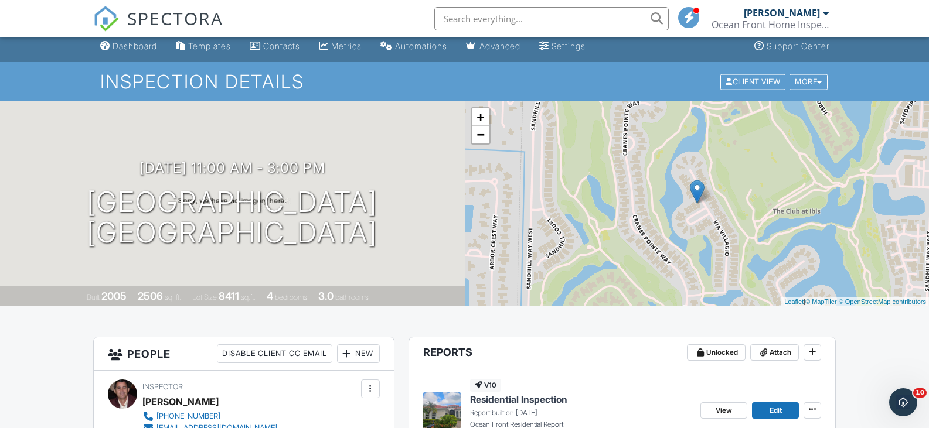
scroll to position [0, 0]
